Goal: Check status: Check status

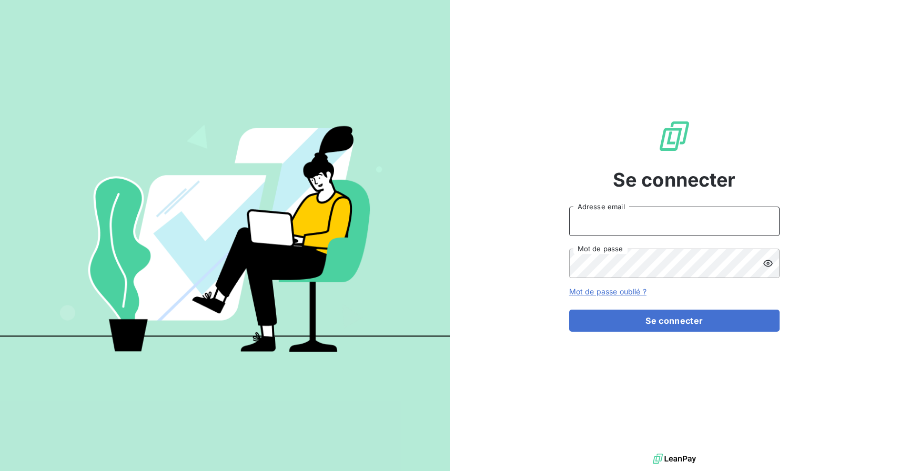
click at [610, 224] on input "Adresse email" at bounding box center [674, 221] width 210 height 29
type input "[PERSON_NAME][EMAIL_ADDRESS][DOMAIN_NAME]"
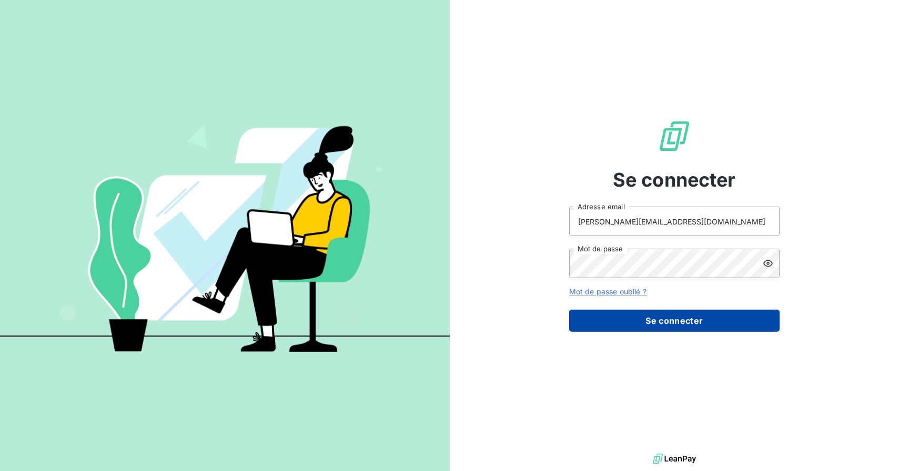
click at [647, 317] on button "Se connecter" at bounding box center [674, 321] width 210 height 22
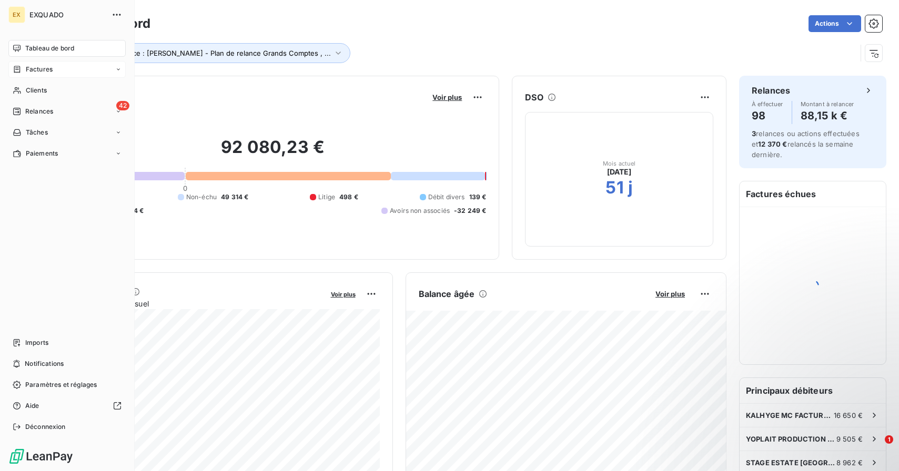
click at [24, 66] on div "Factures" at bounding box center [33, 69] width 40 height 9
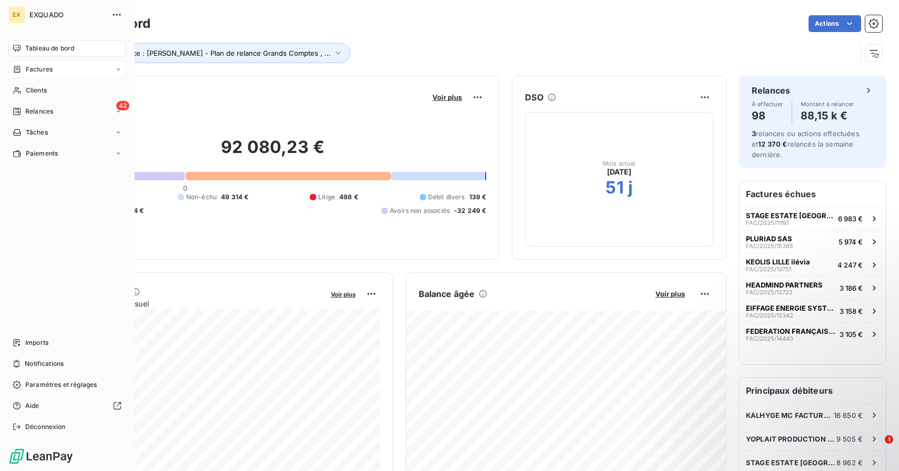
click at [16, 69] on icon at bounding box center [17, 69] width 9 height 8
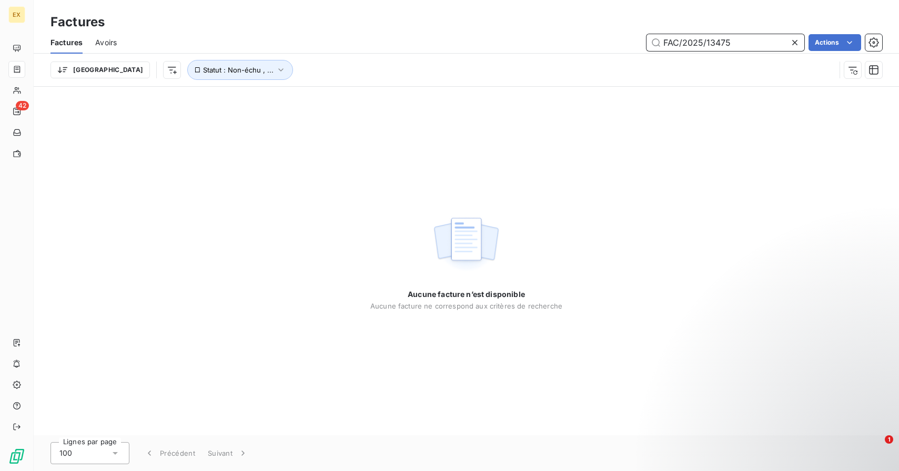
click at [748, 39] on input "FAC/2025/13475" at bounding box center [725, 42] width 158 height 17
paste input "FAC/2025/0900"
click at [748, 39] on input "FAC/2025/FAC/2025/09005" at bounding box center [725, 42] width 158 height 17
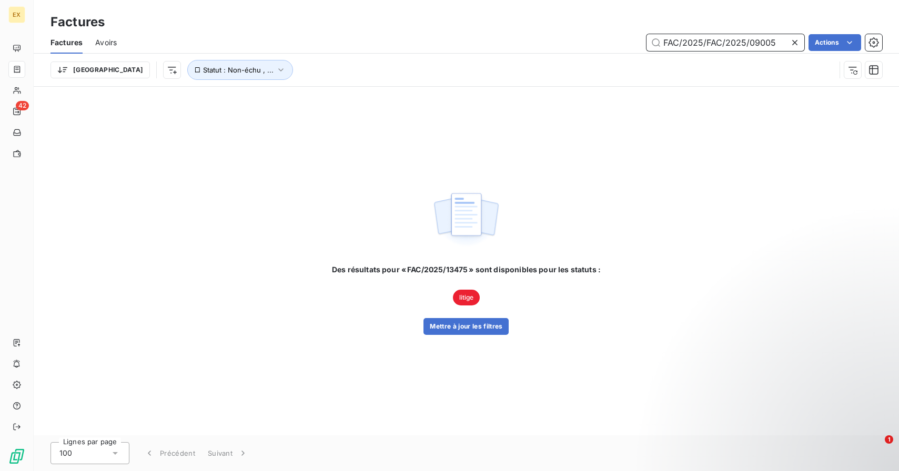
click at [748, 39] on input "FAC/2025/FAC/2025/09005" at bounding box center [725, 42] width 158 height 17
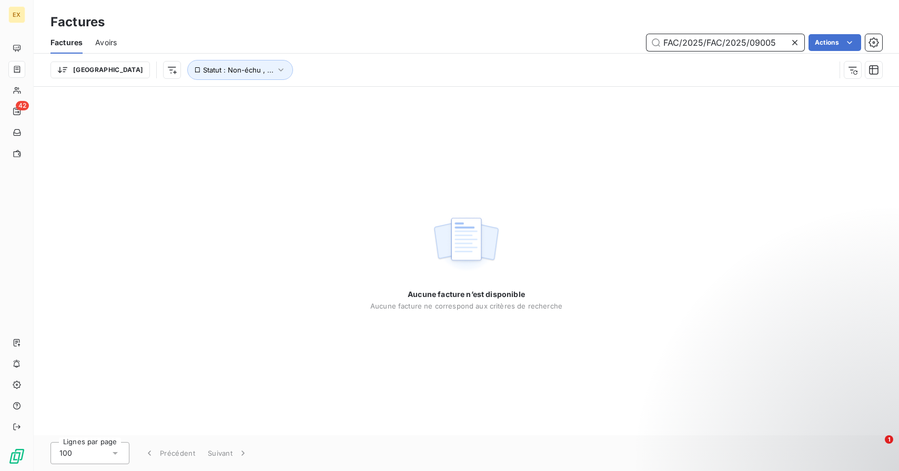
paste input "text"
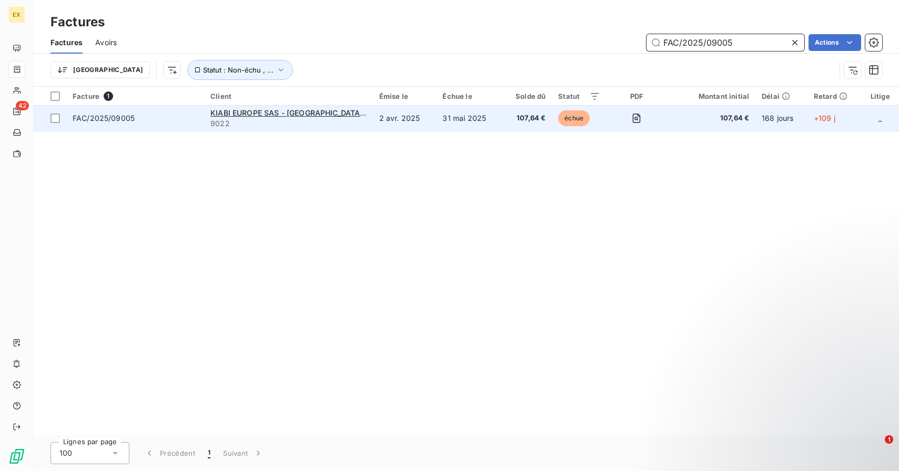
type input "FAC/2025/09005"
click at [417, 119] on td "2 avr. 2025" at bounding box center [405, 118] width 64 height 25
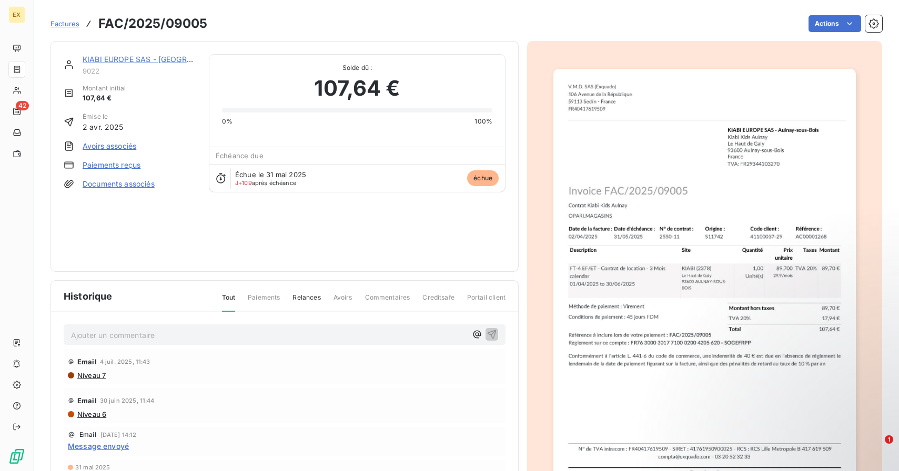
scroll to position [71, 0]
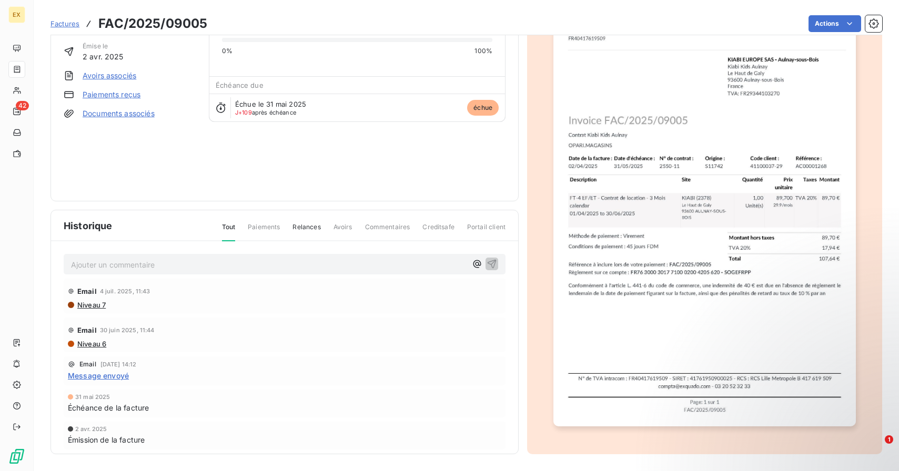
click at [102, 305] on span "Niveau 7" at bounding box center [90, 305] width 29 height 8
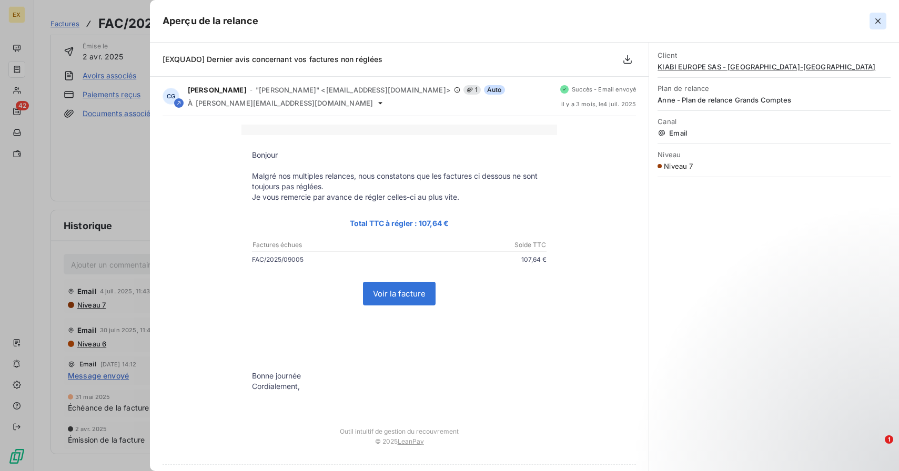
click at [882, 18] on icon "button" at bounding box center [877, 21] width 11 height 11
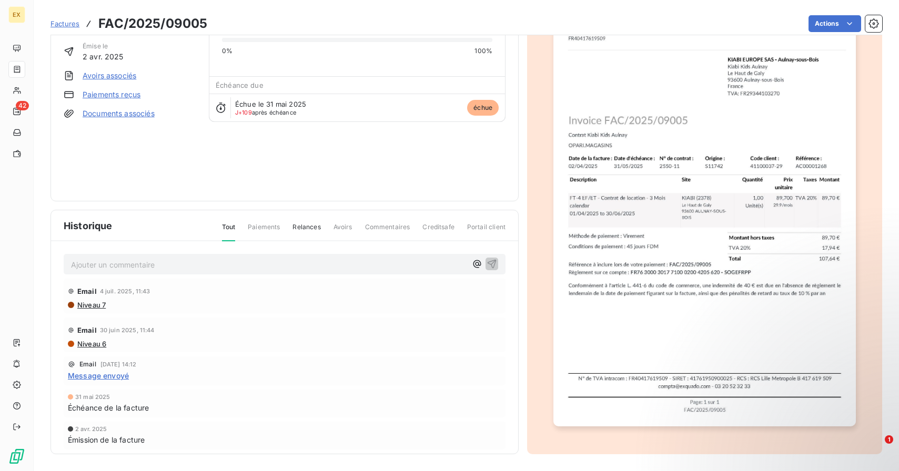
click at [164, 266] on p "Ajouter un commentaire ﻿" at bounding box center [268, 264] width 395 height 13
click at [494, 262] on icon "button" at bounding box center [491, 263] width 11 height 11
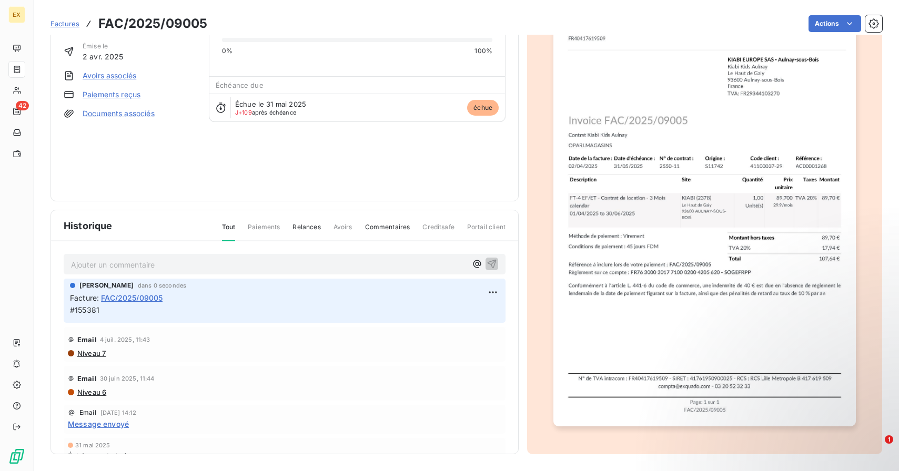
scroll to position [0, 0]
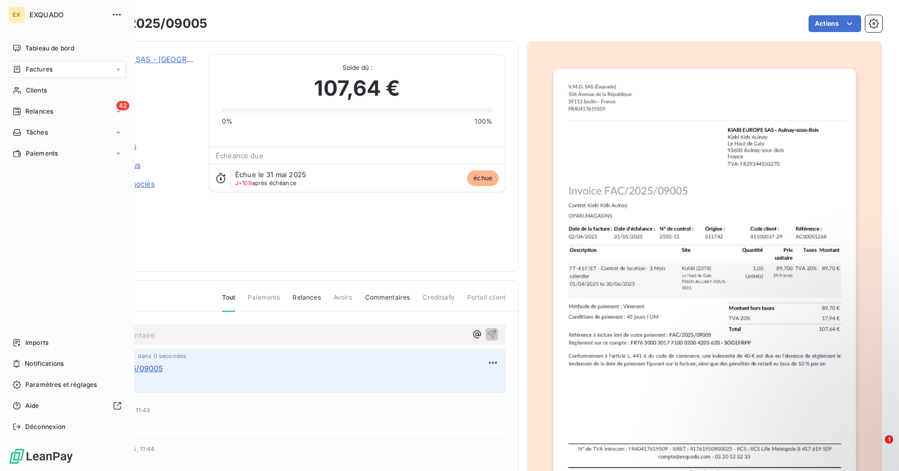
click at [42, 69] on span "Factures" at bounding box center [39, 69] width 27 height 9
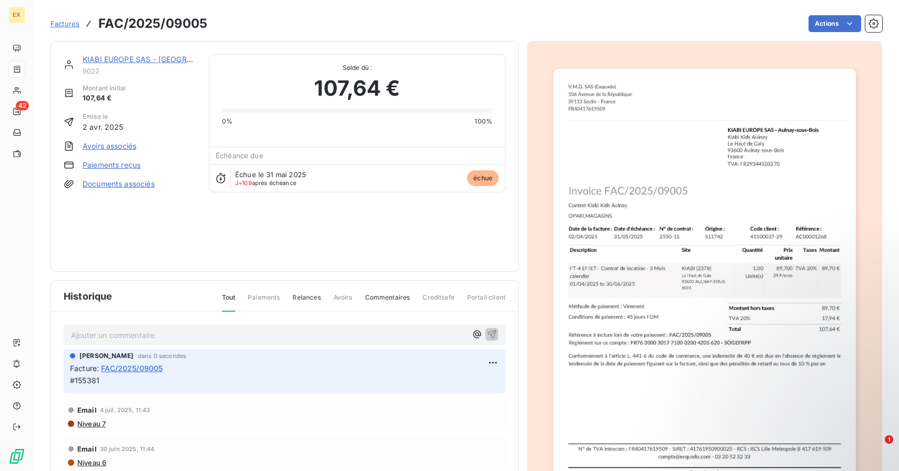
click at [68, 23] on span "Factures" at bounding box center [64, 23] width 29 height 8
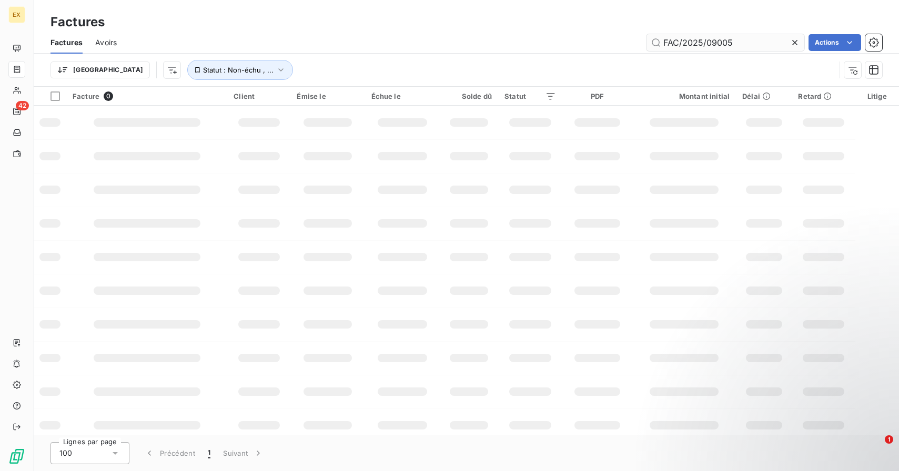
click at [739, 41] on input "FAC/2025/09005" at bounding box center [725, 42] width 158 height 17
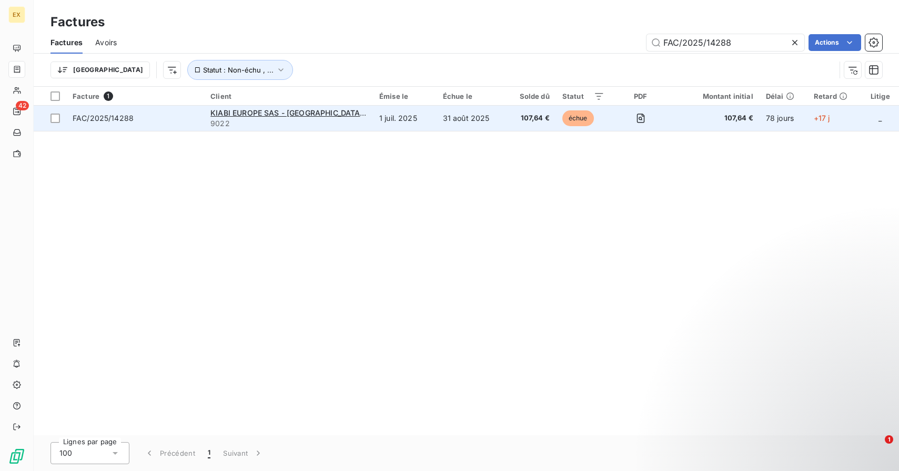
type input "FAC/2025/14288"
click at [372, 124] on td "KIABI [GEOGRAPHIC_DATA] SAS - [GEOGRAPHIC_DATA]-[GEOGRAPHIC_DATA]-Bois 9022" at bounding box center [288, 118] width 169 height 25
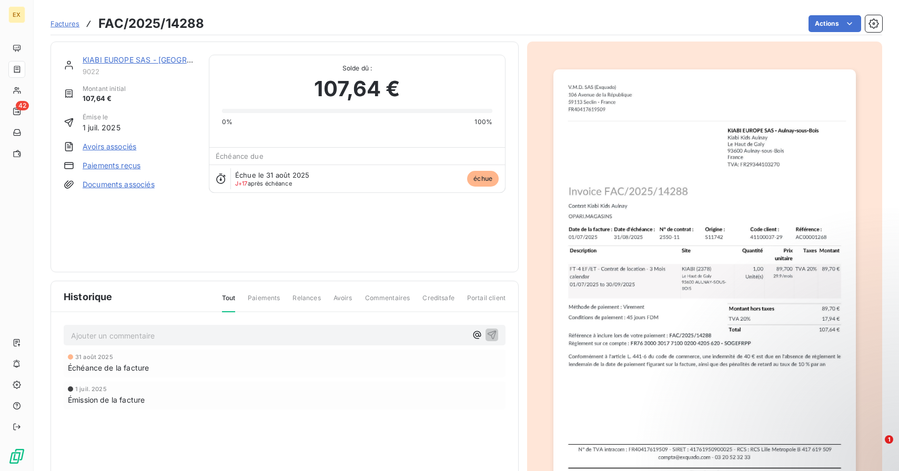
scroll to position [71, 0]
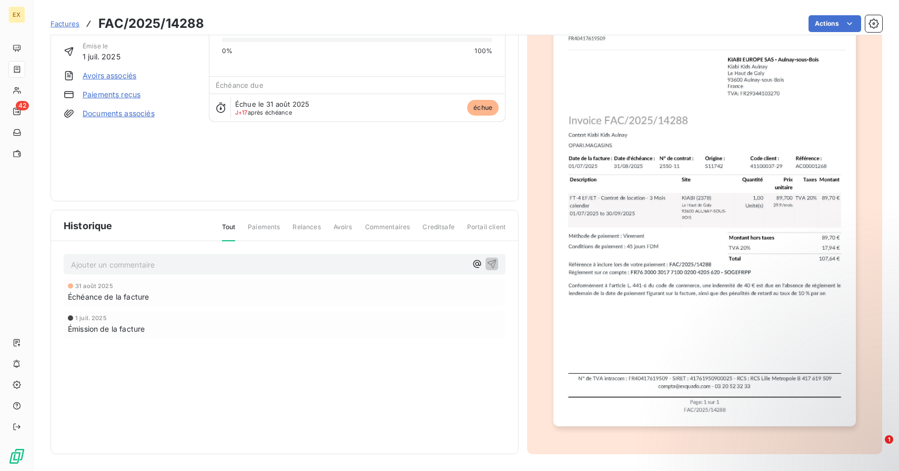
click at [175, 265] on p "Ajouter un commentaire ﻿" at bounding box center [268, 264] width 395 height 13
click at [492, 263] on icon "button" at bounding box center [492, 263] width 9 height 9
